Goal: Task Accomplishment & Management: Use online tool/utility

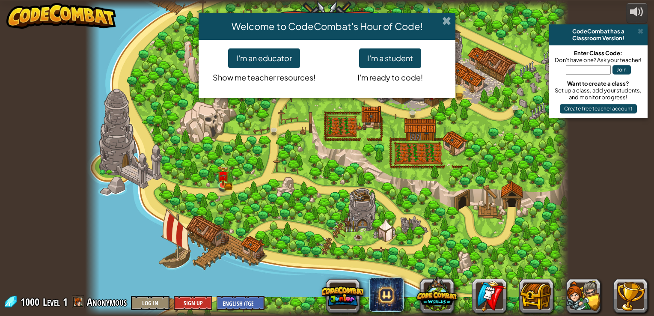
click at [450, 18] on span at bounding box center [446, 20] width 9 height 9
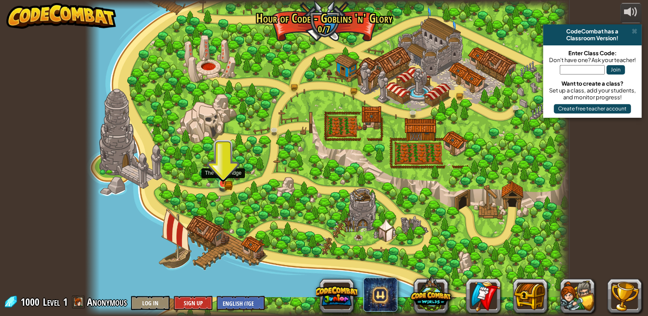
click at [222, 182] on img at bounding box center [223, 171] width 12 height 27
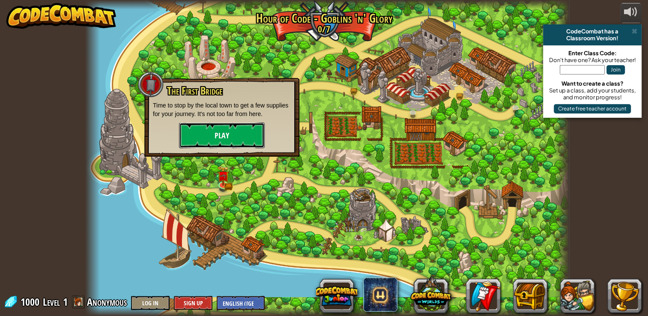
click at [227, 138] on button "Play" at bounding box center [222, 135] width 86 height 26
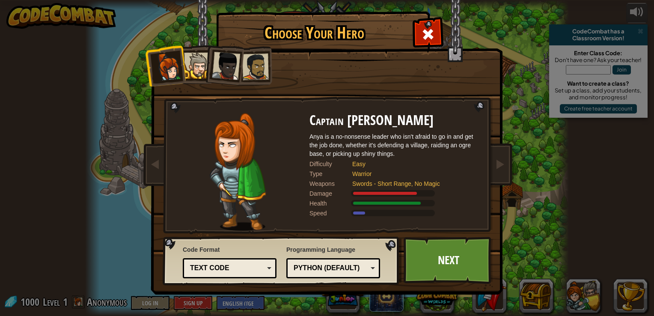
click at [339, 257] on div "Programming Language Python (Default) JavaScript Lua C++ Java (Experimental) Py…" at bounding box center [333, 261] width 94 height 37
click at [202, 266] on div "Text code" at bounding box center [227, 268] width 74 height 10
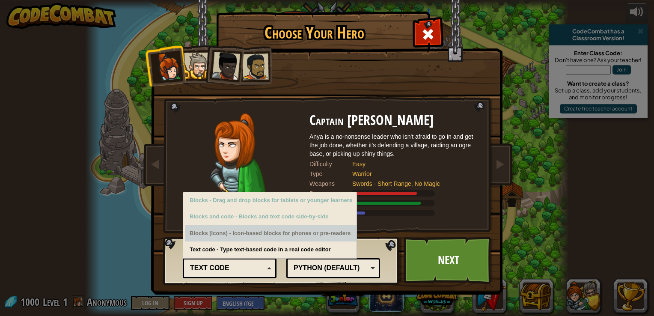
click at [223, 230] on div "Blocks (Icons) - Icon-based blocks for phones or pre-readers" at bounding box center [270, 233] width 171 height 17
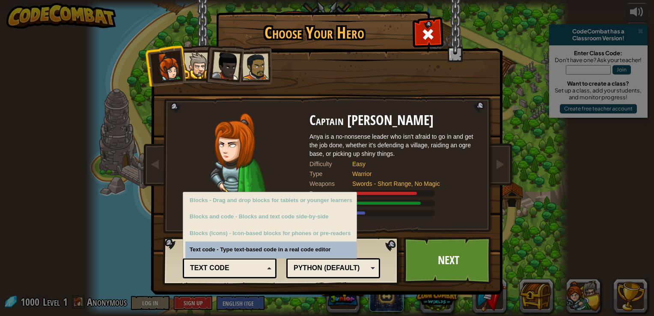
click at [324, 271] on div "Python (Default)" at bounding box center [331, 268] width 74 height 10
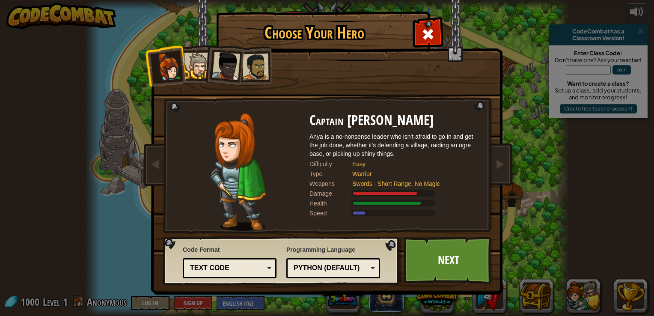
click at [338, 247] on div "Programming Language Python (Default) JavaScript Lua C++ Java (Experimental) Py…" at bounding box center [333, 261] width 94 height 37
click at [442, 268] on link "Next" at bounding box center [448, 260] width 89 height 47
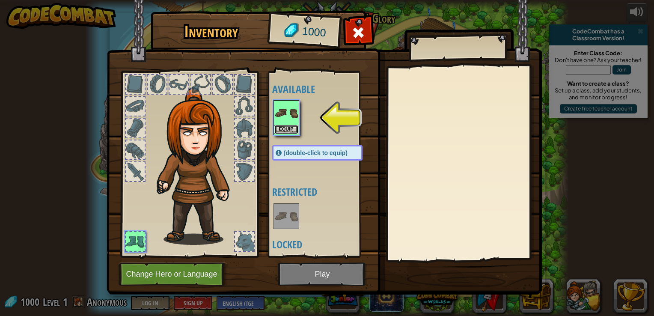
click at [289, 128] on button "Equip" at bounding box center [286, 129] width 24 height 9
